Goal: Use online tool/utility: Utilize a website feature to perform a specific function

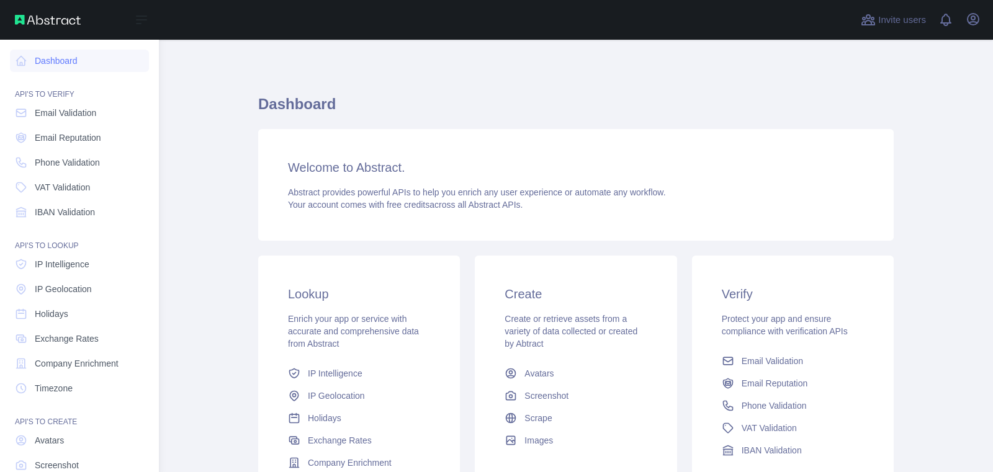
click at [57, 289] on span "IP Geolocation" at bounding box center [63, 289] width 57 height 12
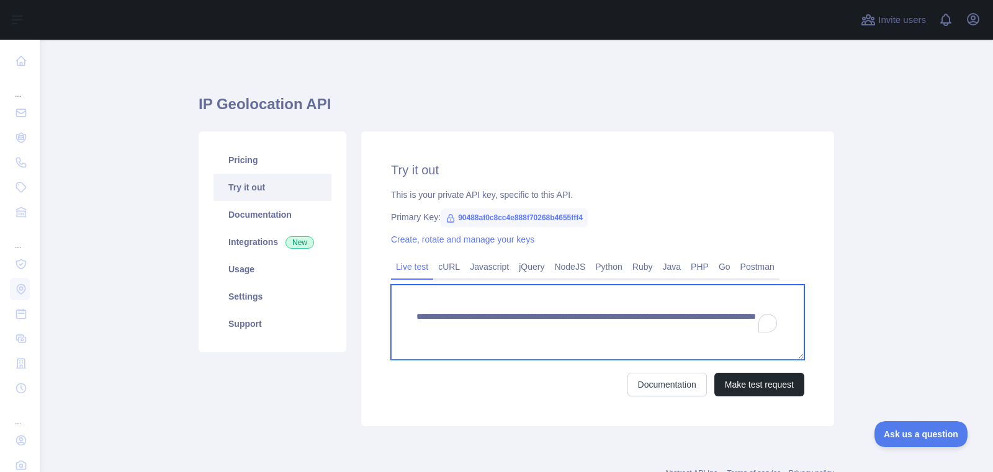
drag, startPoint x: 663, startPoint y: 330, endPoint x: 663, endPoint y: 354, distance: 24.2
click at [663, 354] on textarea "**********" at bounding box center [597, 322] width 413 height 75
paste textarea "To enrich screen reader interactions, please activate Accessibility in Grammarl…"
type textarea "**********"
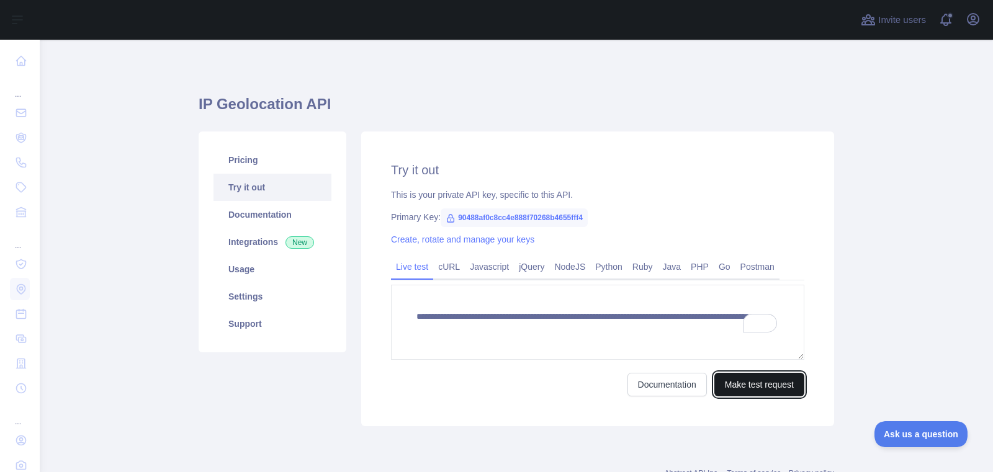
click at [778, 394] on button "Make test request" at bounding box center [759, 385] width 90 height 24
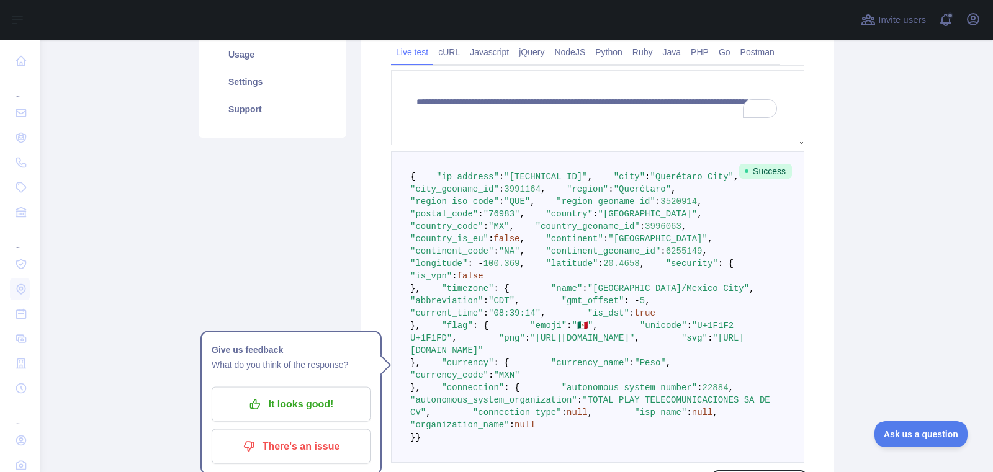
scroll to position [217, 0]
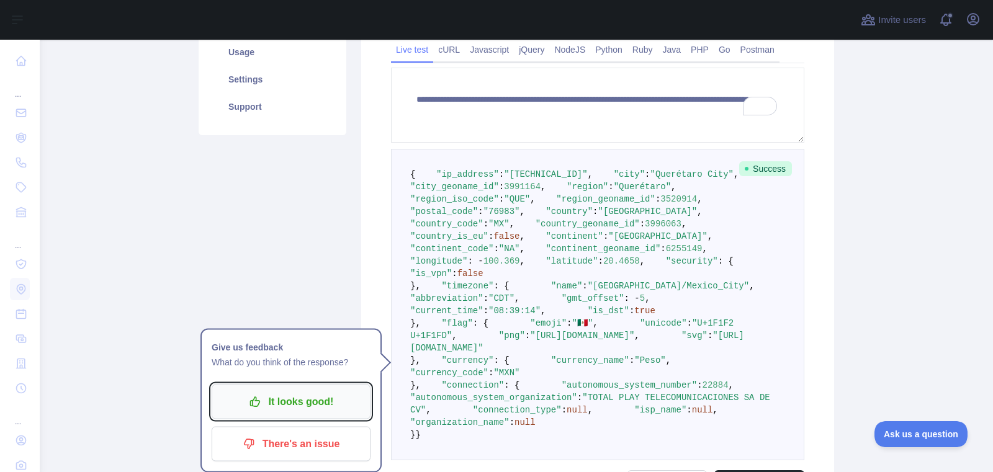
click at [303, 398] on p "It looks good!" at bounding box center [291, 402] width 140 height 21
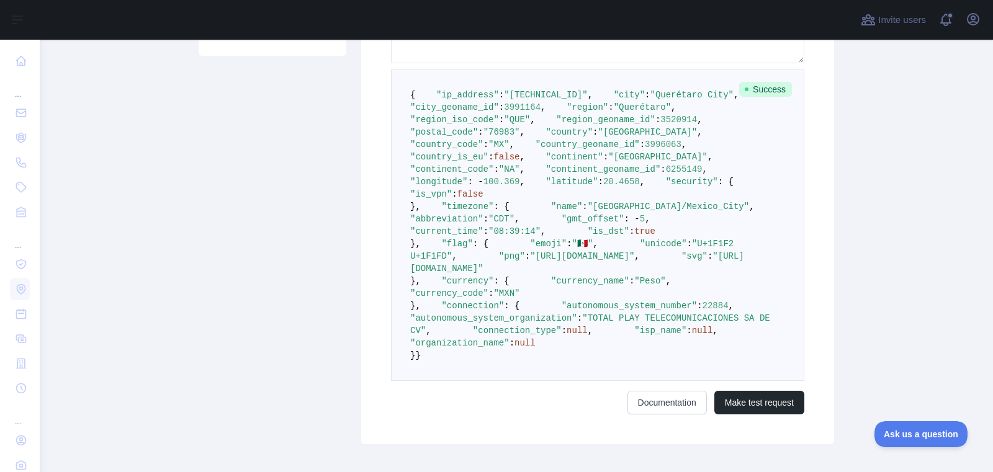
scroll to position [295, 0]
drag, startPoint x: 411, startPoint y: 93, endPoint x: 547, endPoint y: 327, distance: 270.6
click at [547, 327] on pre "{ "ip_address" : "[TECHNICAL_ID]" , "city" : "[GEOGRAPHIC_DATA]" , "city_geonam…" at bounding box center [597, 227] width 413 height 312
copy code "{ "ip_address" : "[TECHNICAL_ID]" , "city" : "[GEOGRAPHIC_DATA]" , "city_geonam…"
click at [572, 333] on pre "{ "ip_address" : "[TECHNICAL_ID]" , "city" : "[GEOGRAPHIC_DATA]" , "city_geonam…" at bounding box center [597, 227] width 413 height 312
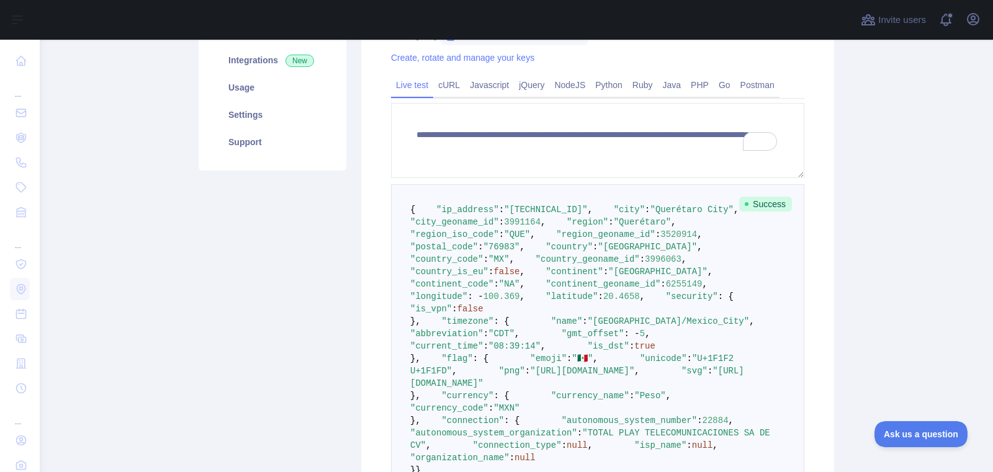
scroll to position [215, 0]
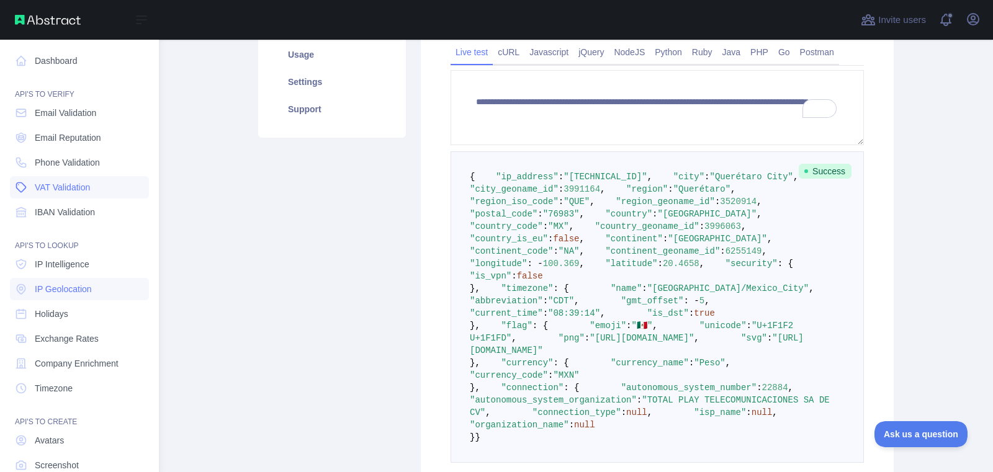
click at [66, 188] on span "VAT Validation" at bounding box center [62, 187] width 55 height 12
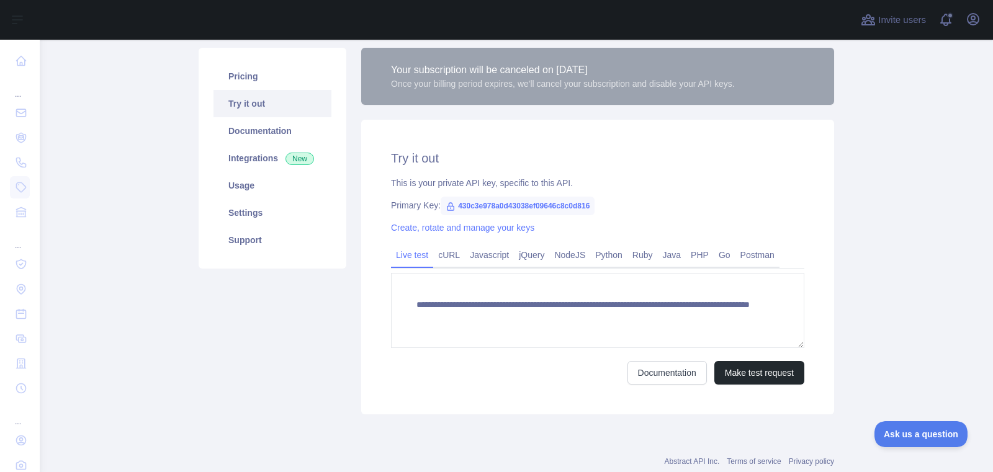
scroll to position [117, 0]
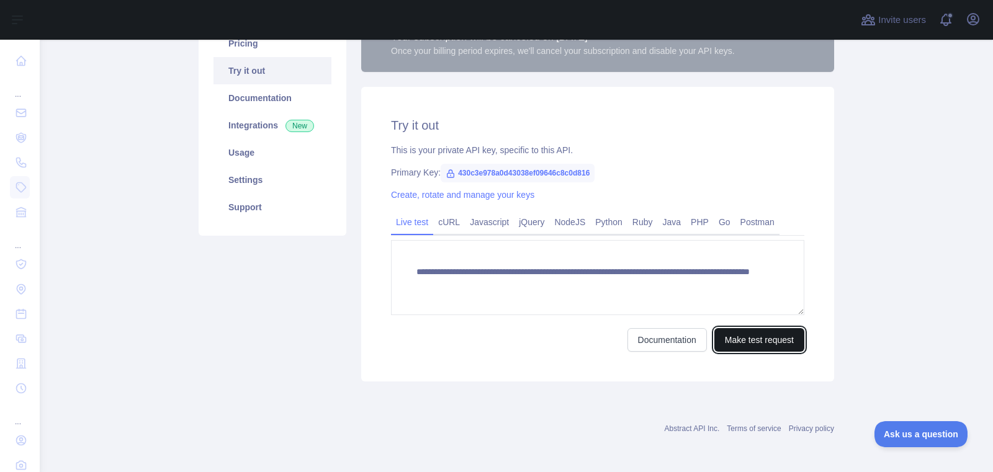
click at [750, 340] on button "Make test request" at bounding box center [759, 340] width 90 height 24
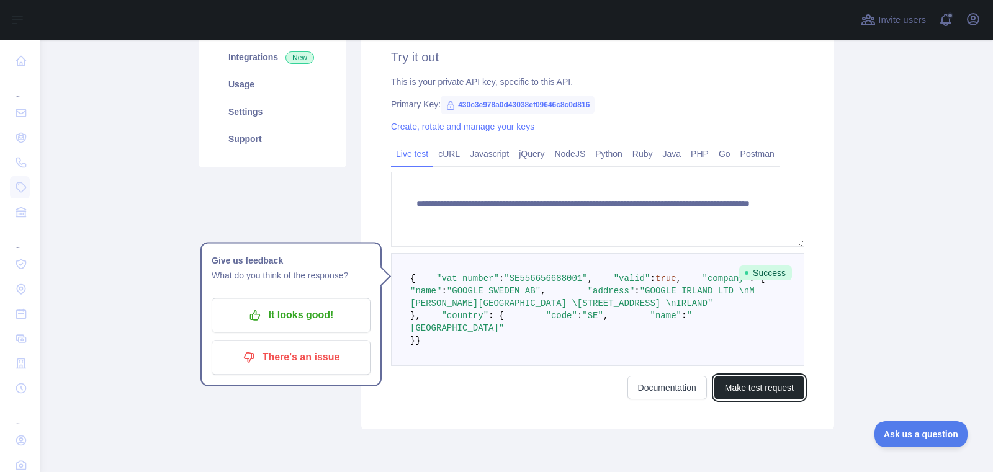
scroll to position [186, 0]
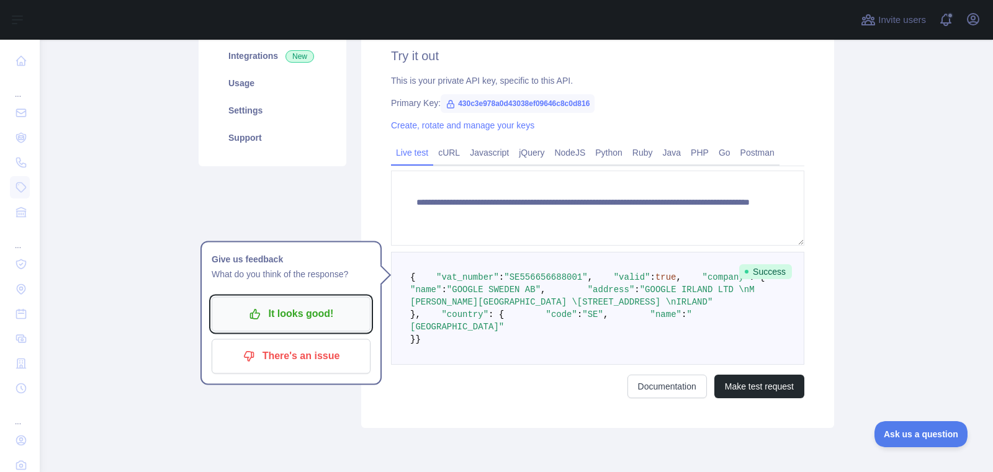
click at [281, 321] on p "It looks good!" at bounding box center [291, 313] width 140 height 21
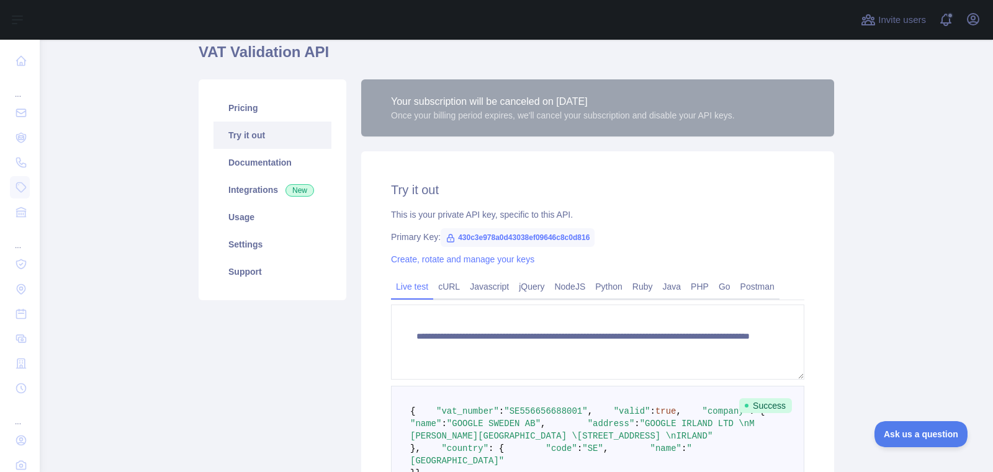
scroll to position [32, 0]
